Goal: Task Accomplishment & Management: Manage account settings

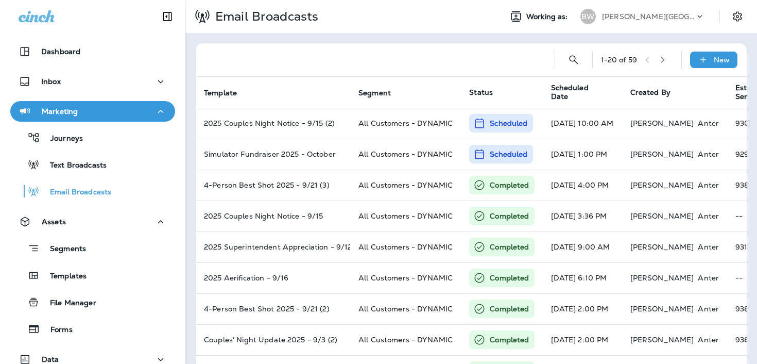
click at [612, 22] on div "[PERSON_NAME][GEOGRAPHIC_DATA][PERSON_NAME]" at bounding box center [648, 16] width 93 height 15
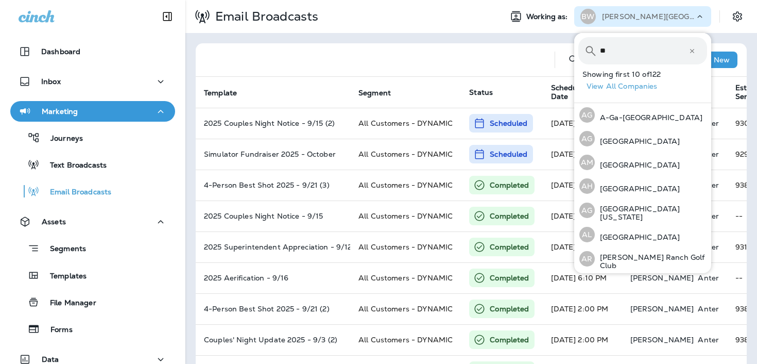
type input "***"
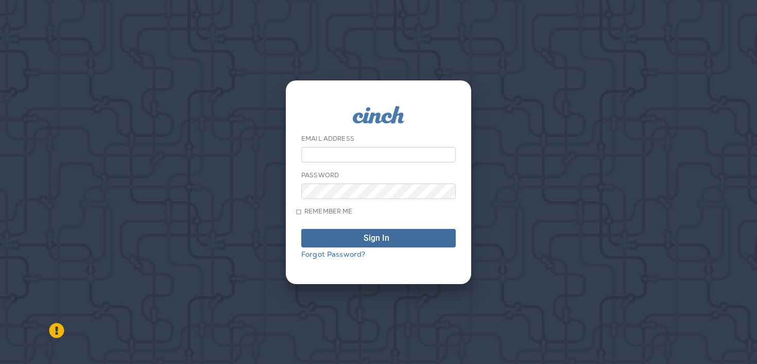
type input "**********"
click at [422, 235] on span "Sign In" at bounding box center [378, 238] width 143 height 8
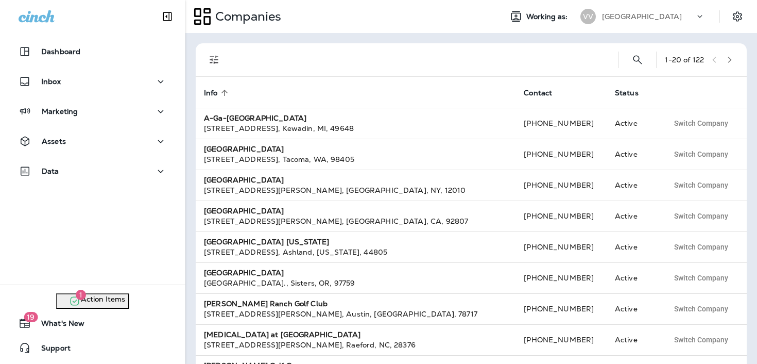
click at [632, 21] on div "[GEOGRAPHIC_DATA]" at bounding box center [648, 16] width 93 height 15
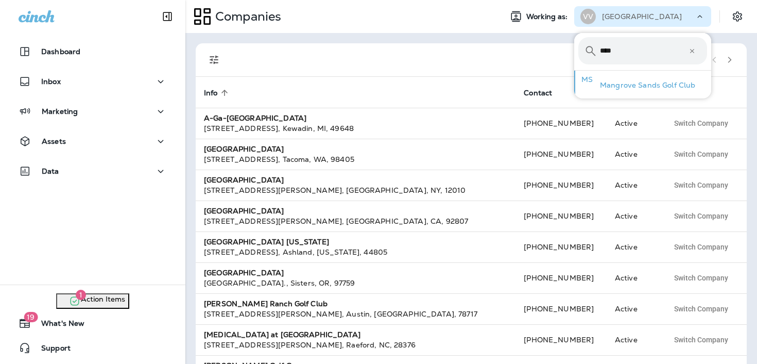
type input "****"
click at [613, 85] on p "Mangrove Sands Golf Club" at bounding box center [645, 85] width 100 height 8
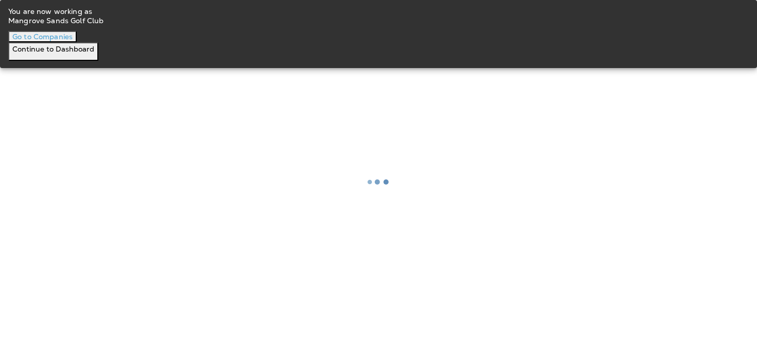
click at [94, 54] on p "Continue to Dashboard" at bounding box center [53, 49] width 82 height 10
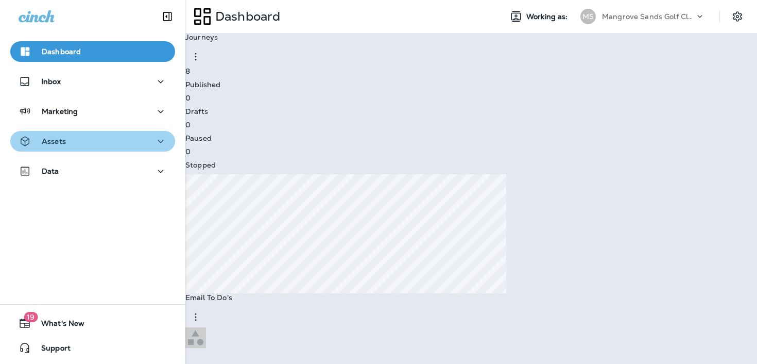
click at [102, 145] on div "Assets" at bounding box center [93, 141] width 148 height 13
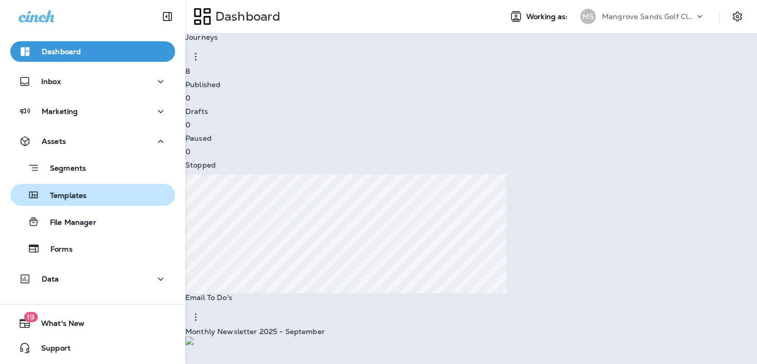
click at [105, 201] on div "Templates" at bounding box center [92, 194] width 157 height 15
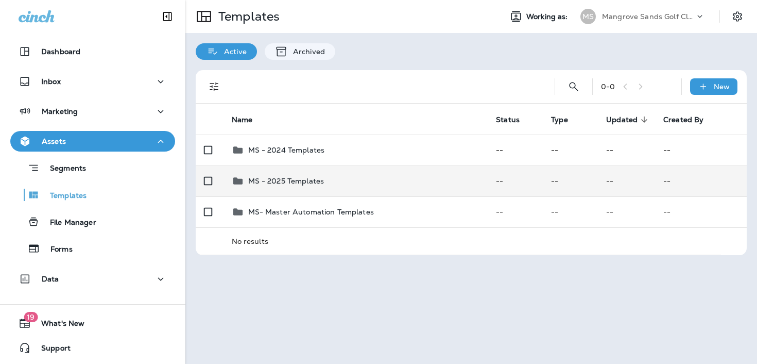
click at [304, 181] on p "MS - 2025 Templates" at bounding box center [286, 181] width 76 height 8
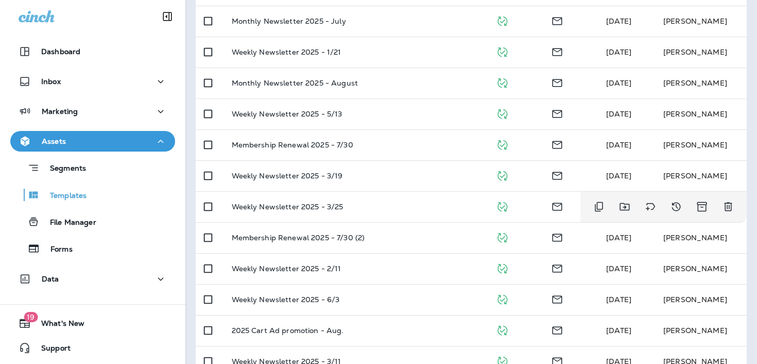
scroll to position [242, 0]
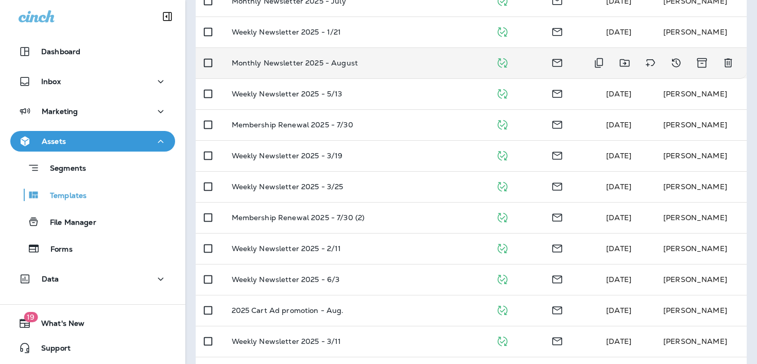
click at [366, 73] on td "Monthly Newsletter 2025 - August" at bounding box center [356, 62] width 265 height 31
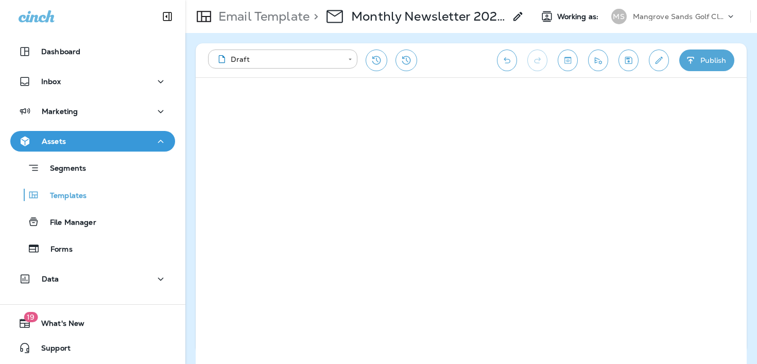
click at [645, 20] on p "Mangrove Sands Golf Club" at bounding box center [679, 16] width 93 height 8
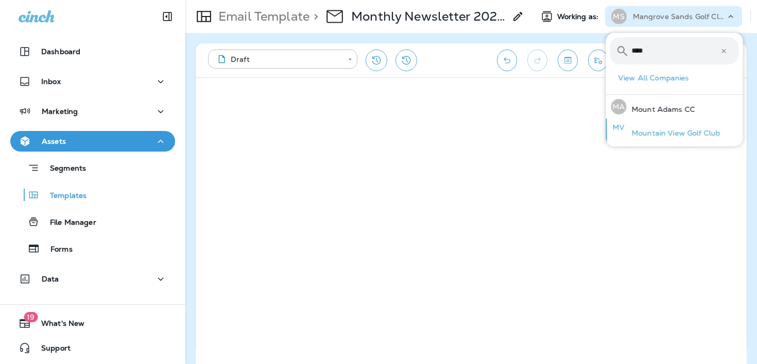
type input "****"
click at [648, 132] on p "Mountain View Golf Club" at bounding box center [674, 133] width 94 height 8
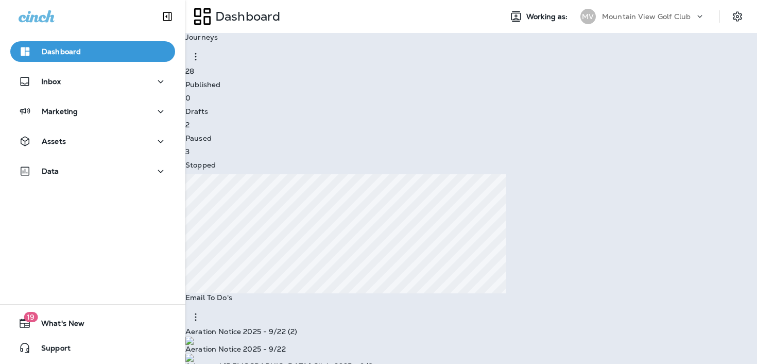
click at [94, 54] on p "Continue to Dashboard" at bounding box center [53, 49] width 82 height 10
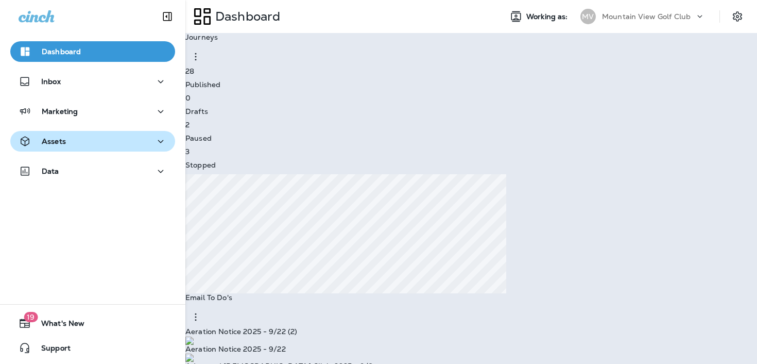
click at [151, 144] on div "Assets" at bounding box center [93, 141] width 148 height 13
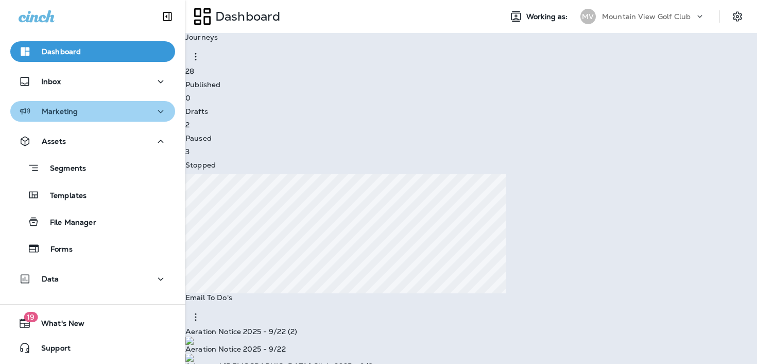
click at [131, 115] on div "Marketing" at bounding box center [93, 111] width 148 height 13
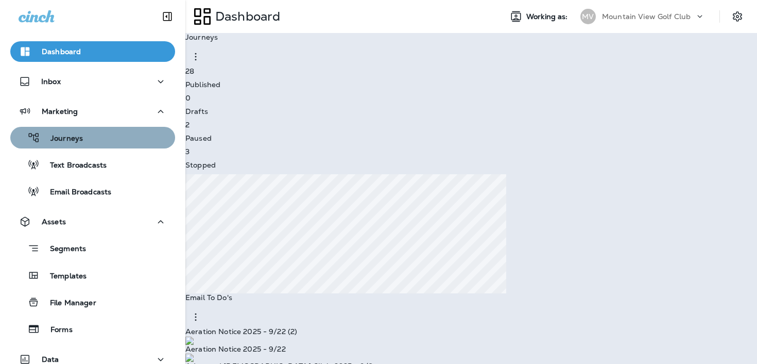
click at [124, 144] on div "Journeys" at bounding box center [92, 137] width 157 height 15
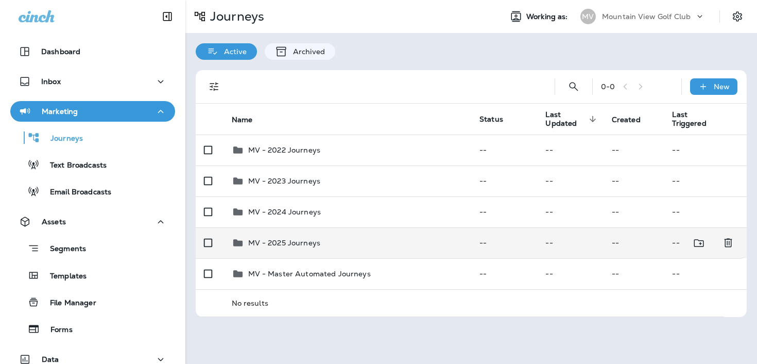
click at [368, 241] on div "MV - 2025 Journeys" at bounding box center [348, 242] width 232 height 12
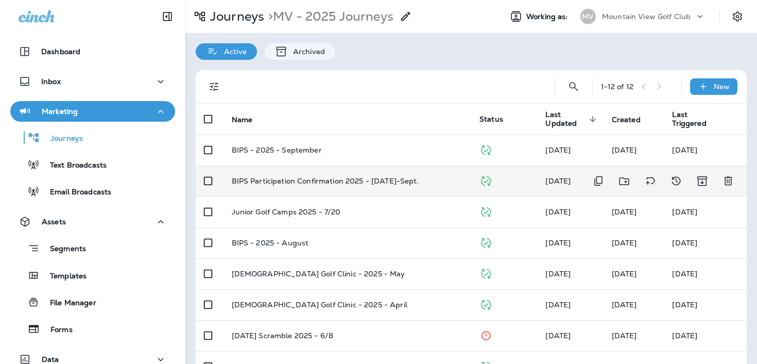
click at [443, 178] on div "BIPS Participation Confirmation 2025 - [DATE]-Sept." at bounding box center [348, 181] width 232 height 8
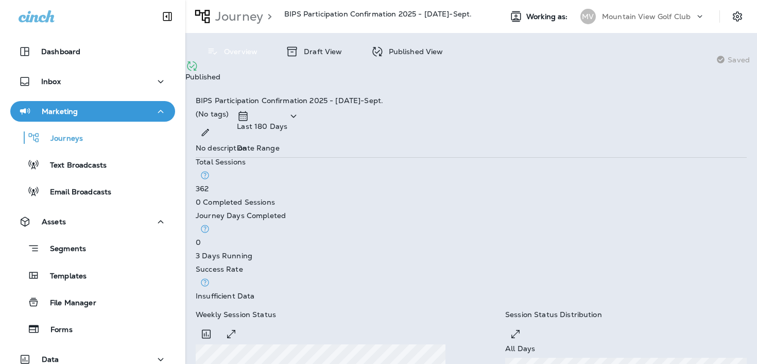
click at [379, 46] on icon at bounding box center [377, 51] width 13 height 13
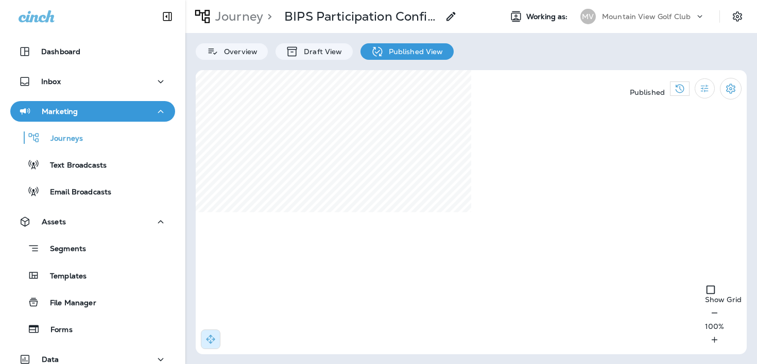
click at [670, 201] on div "Published Show Grid 100 %" at bounding box center [471, 212] width 551 height 284
click at [738, 82] on button "Settings" at bounding box center [731, 89] width 22 height 22
click at [668, 95] on p "End Journey" at bounding box center [389, 91] width 736 height 8
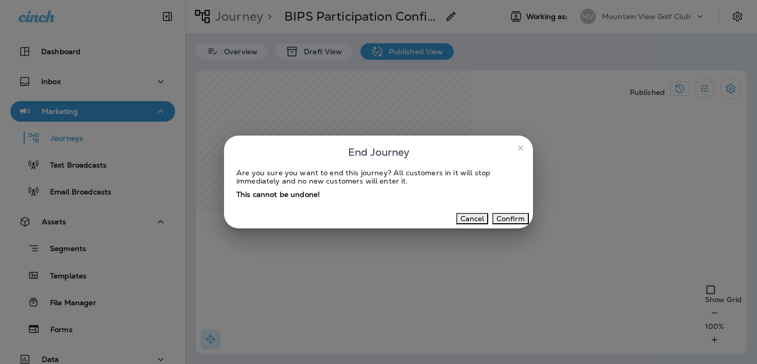
click at [508, 220] on button "Confirm" at bounding box center [510, 218] width 37 height 11
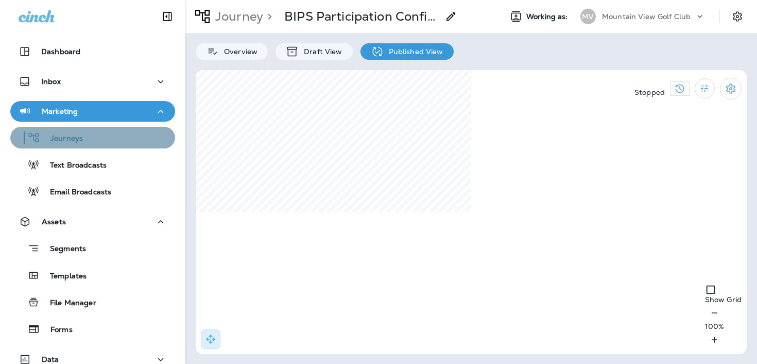
click at [133, 145] on div "Journeys" at bounding box center [92, 137] width 157 height 15
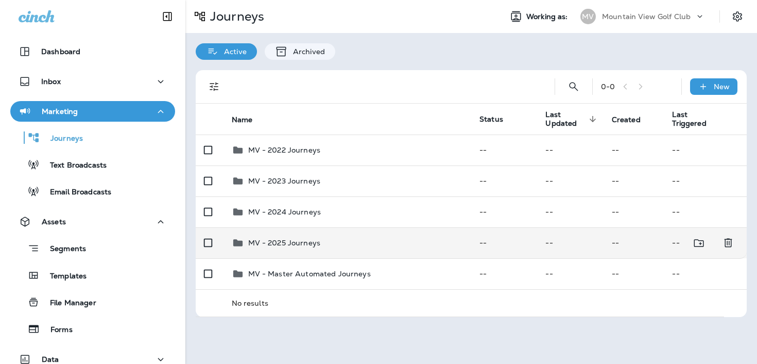
click at [441, 236] on div "MV - 2025 Journeys" at bounding box center [348, 242] width 232 height 12
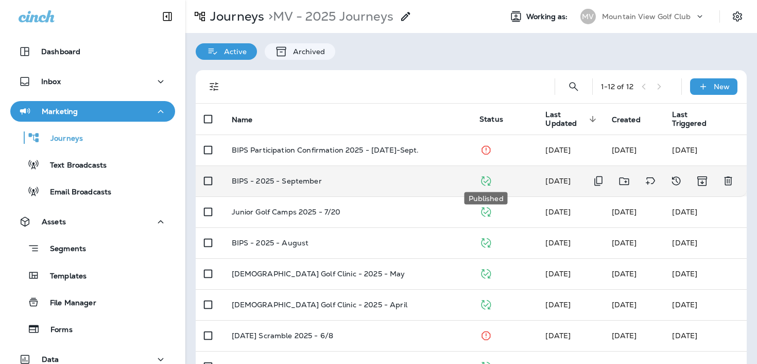
click at [489, 180] on icon "Published" at bounding box center [485, 181] width 13 height 13
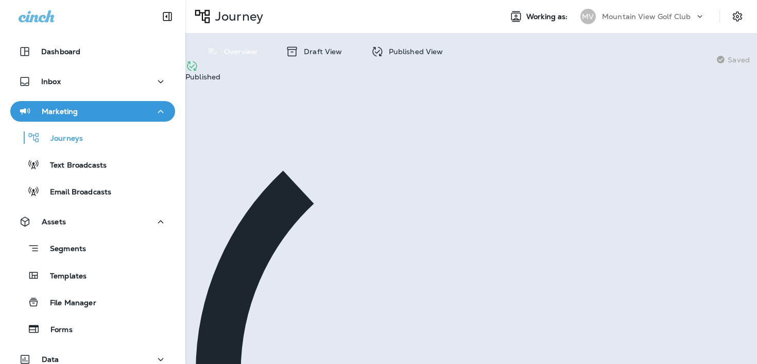
click at [437, 52] on p "Published View" at bounding box center [414, 51] width 60 height 8
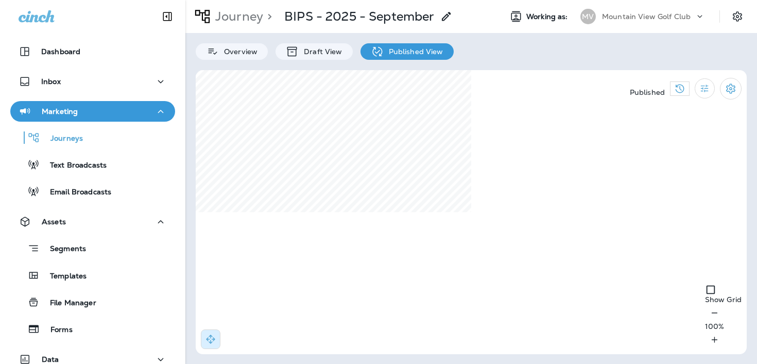
select select "*"
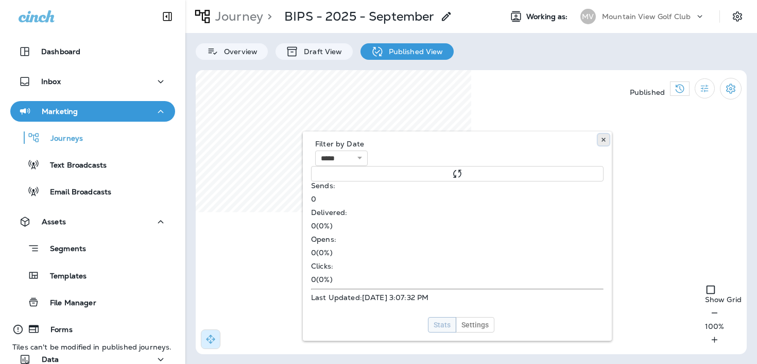
click at [606, 137] on icon at bounding box center [604, 139] width 6 height 6
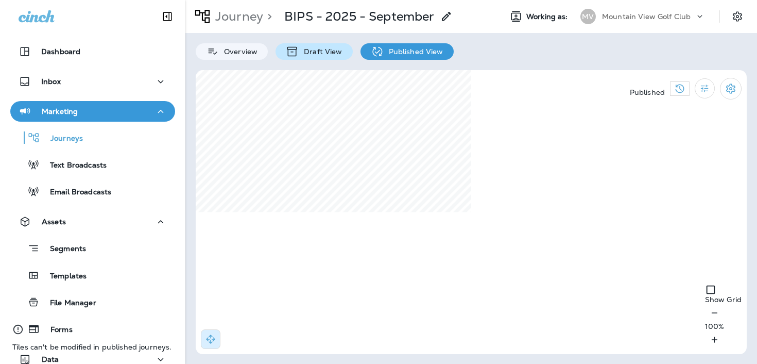
click at [332, 47] on p "Draft View" at bounding box center [320, 51] width 43 height 8
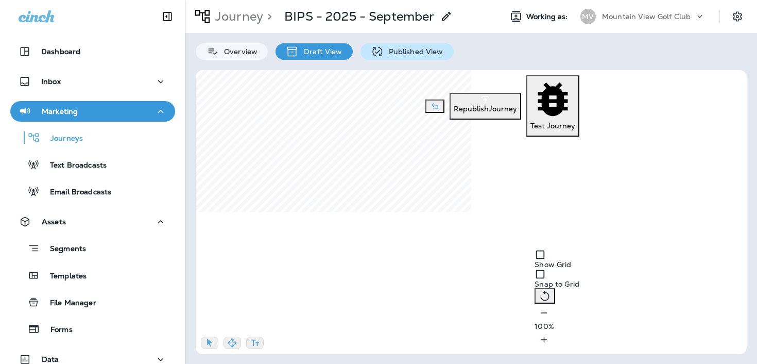
click at [400, 50] on p "Published View" at bounding box center [414, 51] width 60 height 8
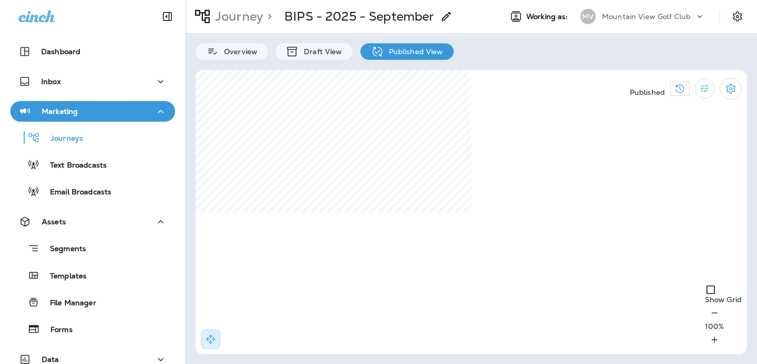
select select "*"
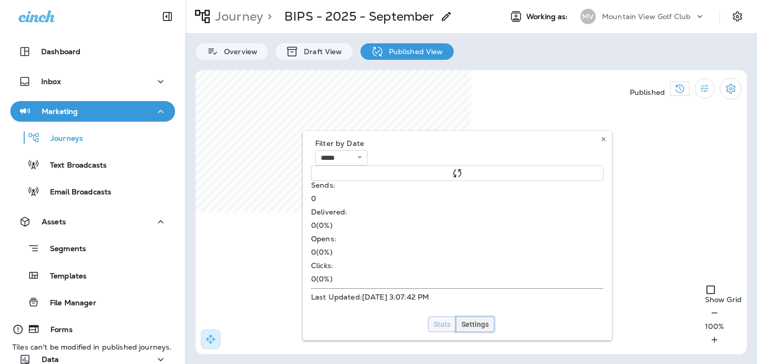
click at [486, 320] on span "Settings" at bounding box center [474, 323] width 27 height 7
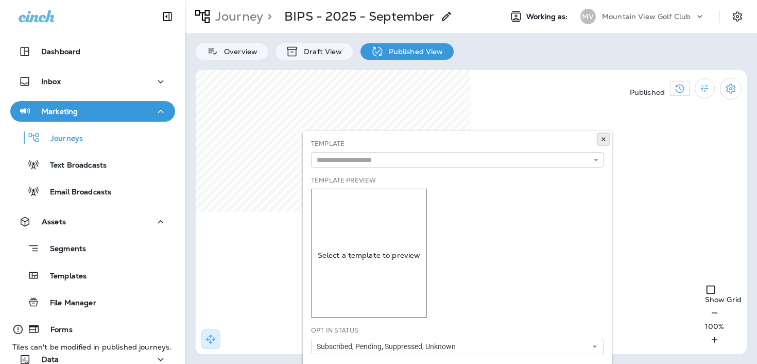
click at [604, 137] on icon at bounding box center [604, 139] width 6 height 6
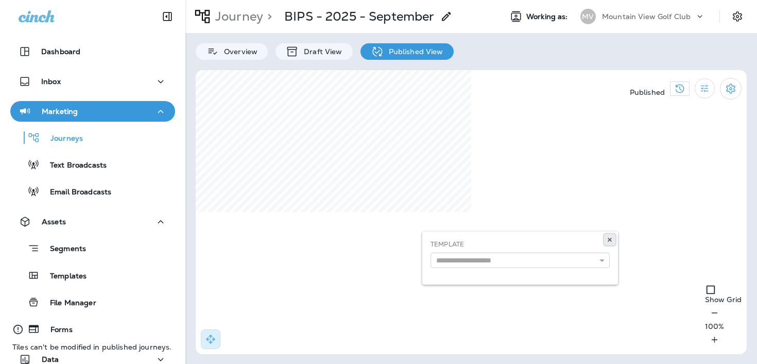
click at [607, 238] on icon at bounding box center [610, 239] width 6 height 6
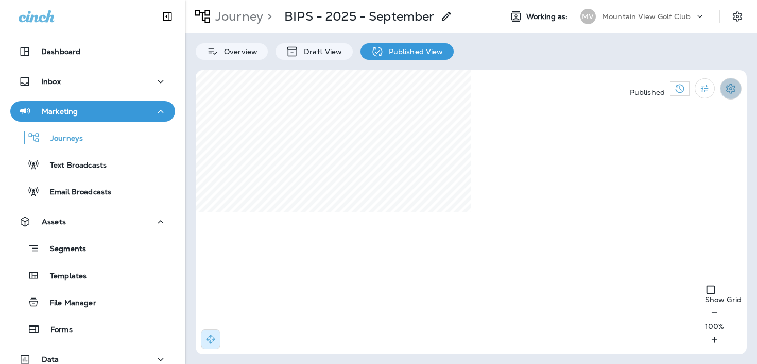
click at [730, 88] on icon "Settings" at bounding box center [731, 88] width 12 height 12
click at [674, 74] on p "End Journey" at bounding box center [389, 69] width 736 height 8
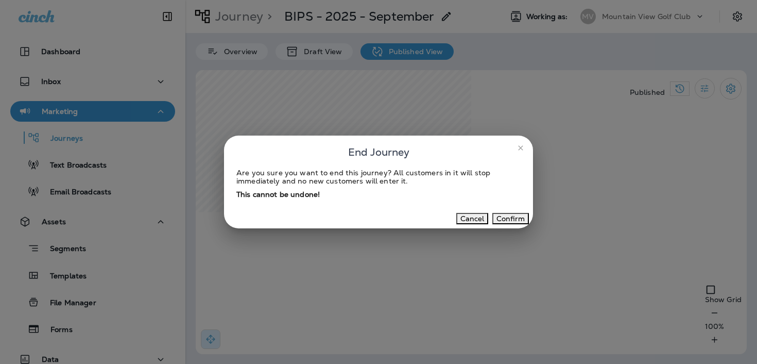
click at [514, 213] on button "Confirm" at bounding box center [510, 218] width 37 height 11
